Goal: Find specific page/section: Find specific page/section

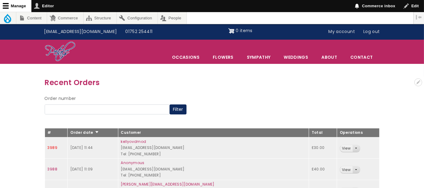
click at [56, 146] on link "3989" at bounding box center [53, 147] width 10 height 5
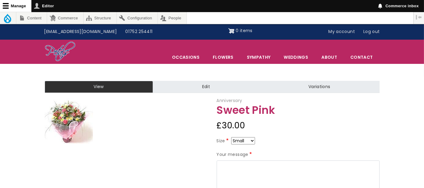
click at [71, 122] on img at bounding box center [69, 120] width 48 height 45
